Goal: Task Accomplishment & Management: Manage account settings

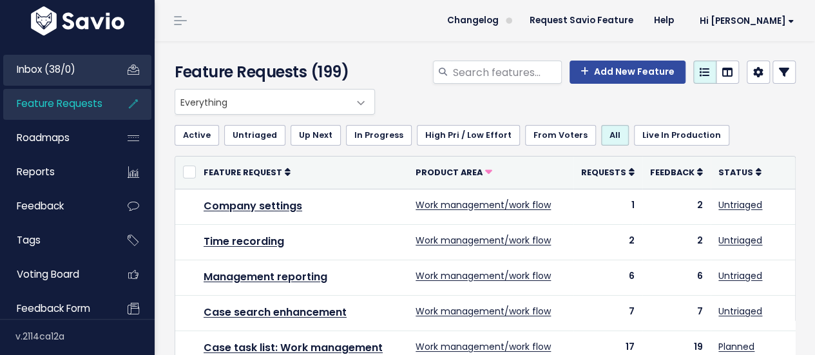
click at [74, 66] on span "Inbox (38/0)" at bounding box center [46, 69] width 59 height 14
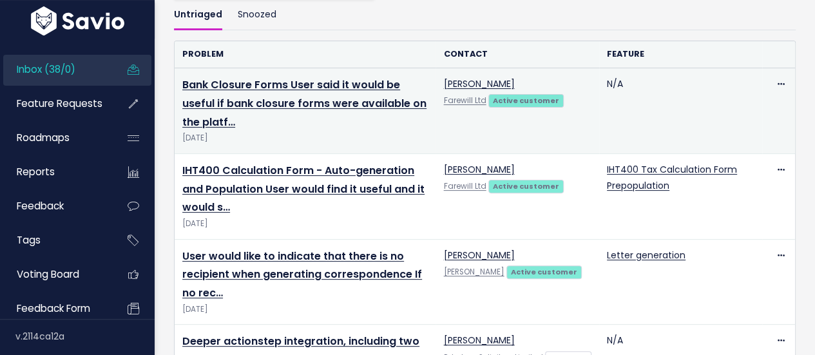
scroll to position [115, 0]
click at [283, 256] on link "User would like to indicate that there is no recipient when generating correspo…" at bounding box center [302, 274] width 240 height 52
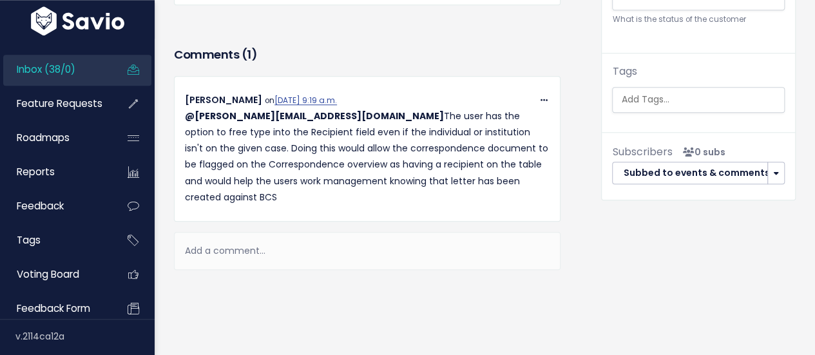
scroll to position [743, 0]
click at [69, 77] on link "Inbox (38/0)" at bounding box center [55, 70] width 104 height 30
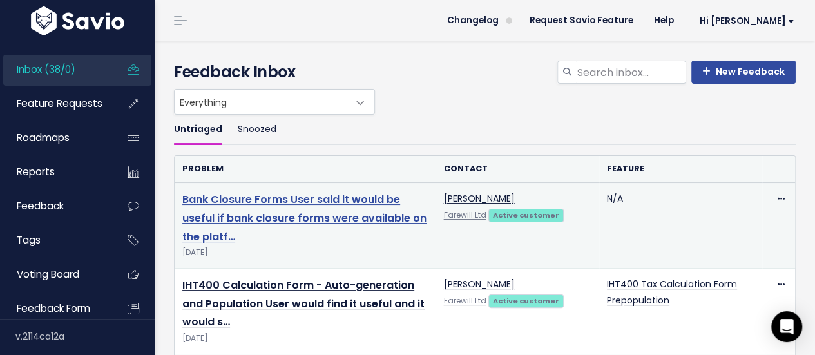
click at [374, 210] on link "Bank Closure Forms User said it would be useful if bank closure forms were avai…" at bounding box center [304, 218] width 244 height 52
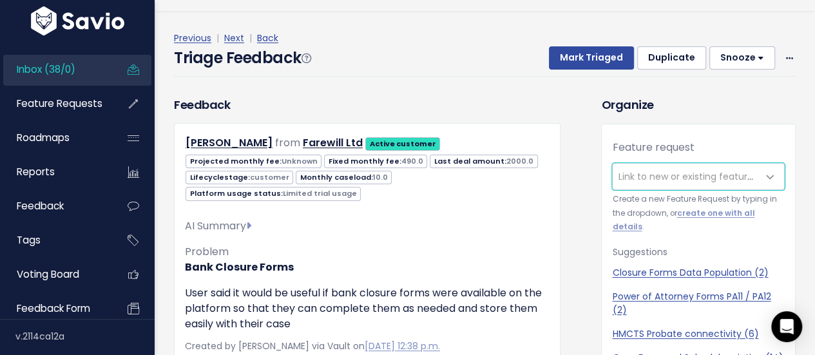
scroll to position [43, 0]
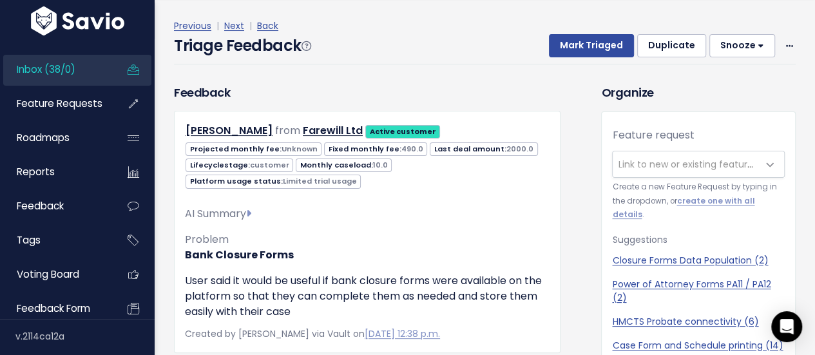
click at [73, 60] on link "Inbox (38/0)" at bounding box center [55, 70] width 104 height 30
